Goal: Task Accomplishment & Management: Complete application form

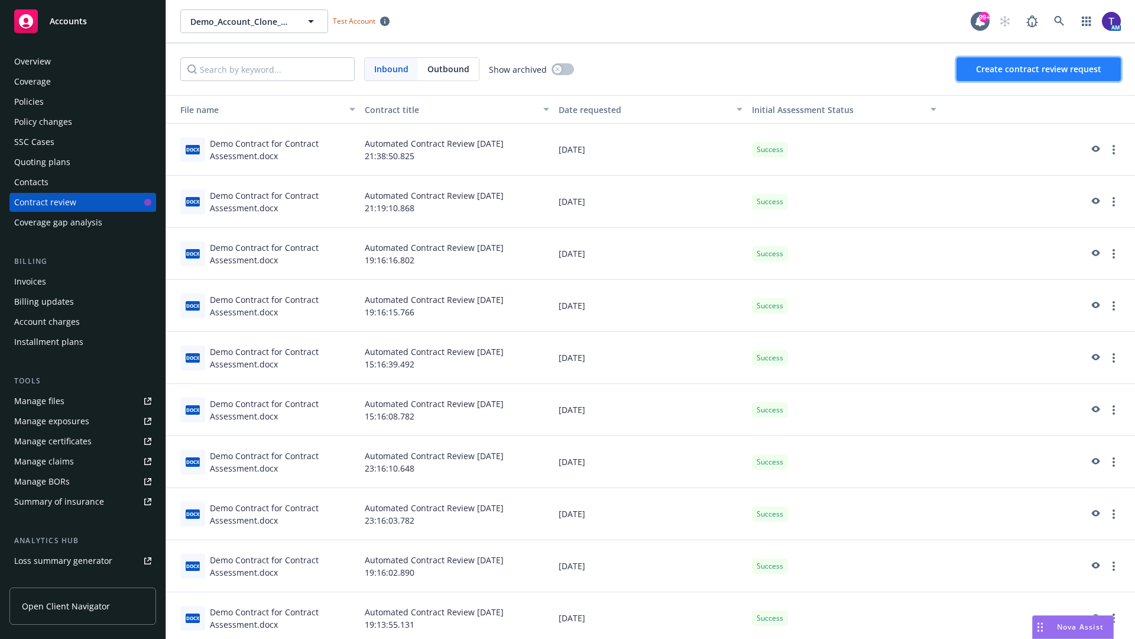
click at [1040, 69] on span "Create contract review request" at bounding box center [1038, 68] width 125 height 11
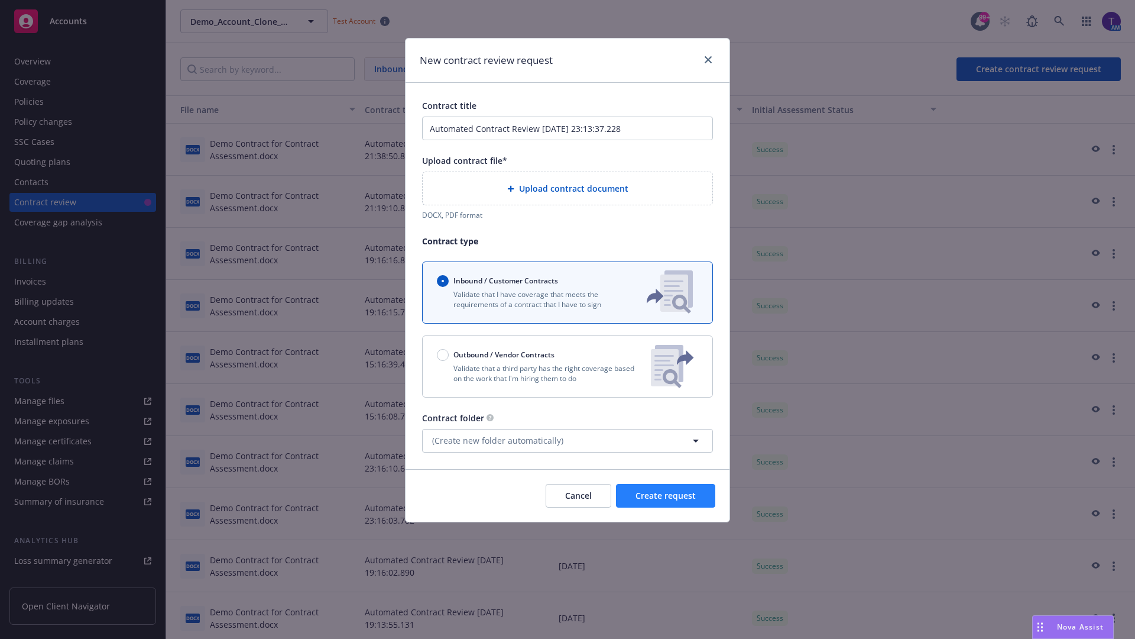
type input "Automated Contract Review 08-21-2025 23:13:37.228"
click at [568, 366] on p "Validate that a third party has the right coverage based on the work that I'm h…" at bounding box center [539, 373] width 205 height 20
radio input "false"
radio input "true"
click at [666, 501] on span "Create request" at bounding box center [666, 495] width 60 height 11
